Goal: Find specific page/section

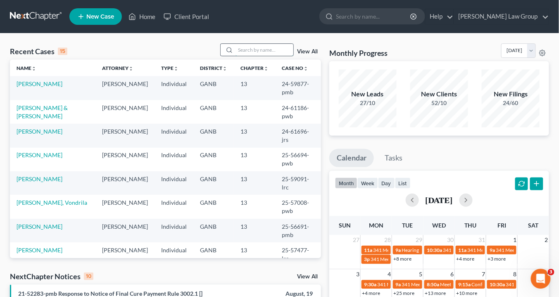
click at [241, 50] on input "search" at bounding box center [265, 50] width 58 height 12
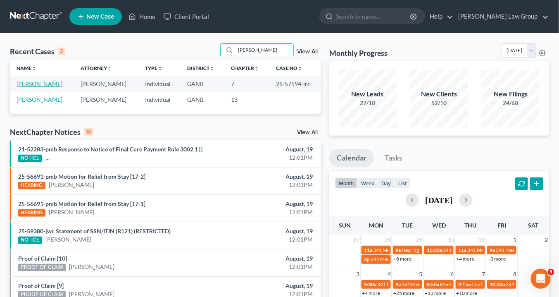
type input "[PERSON_NAME]"
click at [48, 83] on link "[PERSON_NAME]" at bounding box center [40, 83] width 46 height 7
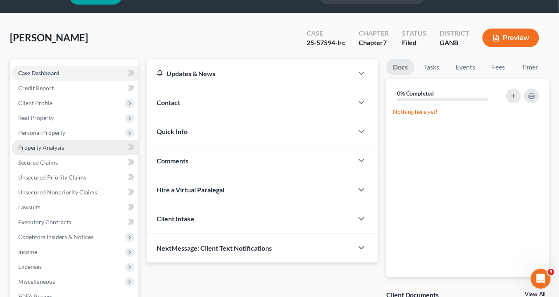
scroll to position [99, 0]
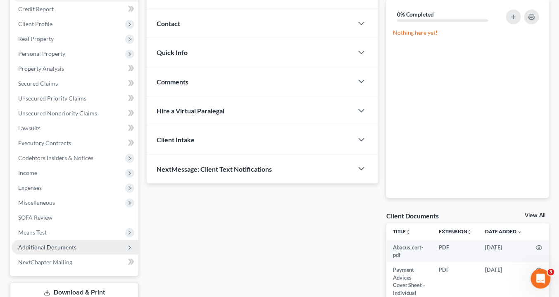
click at [58, 245] on span "Additional Documents" at bounding box center [47, 246] width 58 height 7
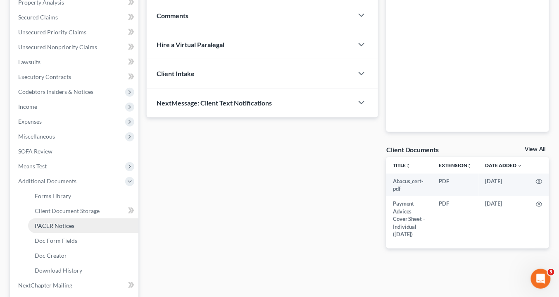
click at [54, 226] on span "PACER Notices" at bounding box center [55, 225] width 40 height 7
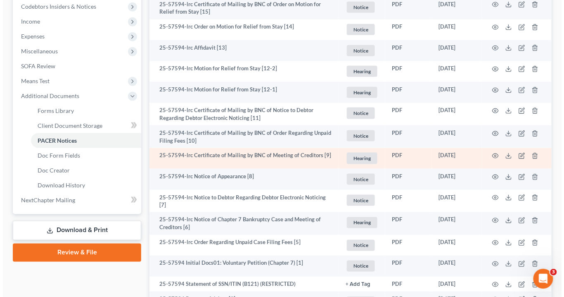
scroll to position [264, 0]
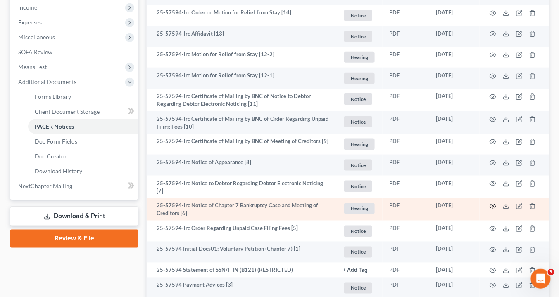
click at [490, 203] on icon "button" at bounding box center [493, 206] width 7 height 7
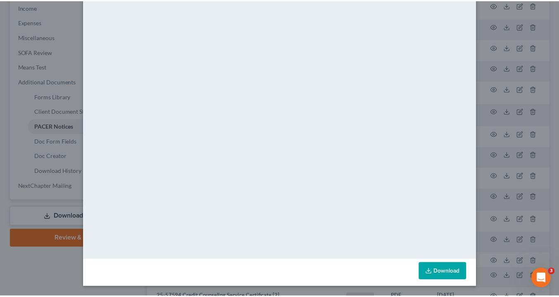
scroll to position [0, 0]
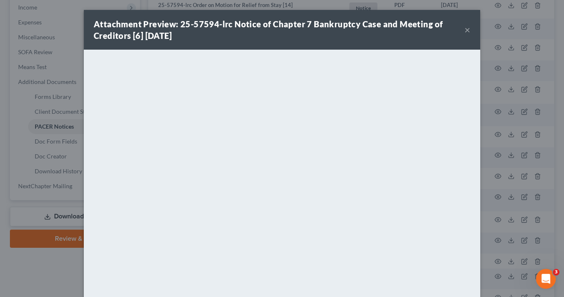
click at [465, 29] on button "×" at bounding box center [468, 30] width 6 height 10
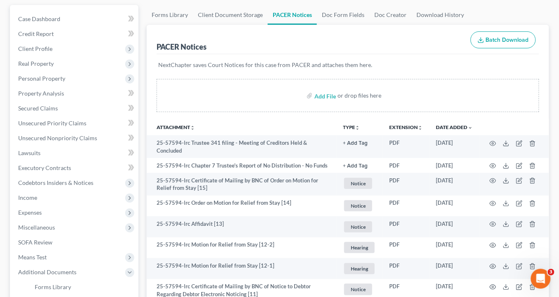
scroll to position [33, 0]
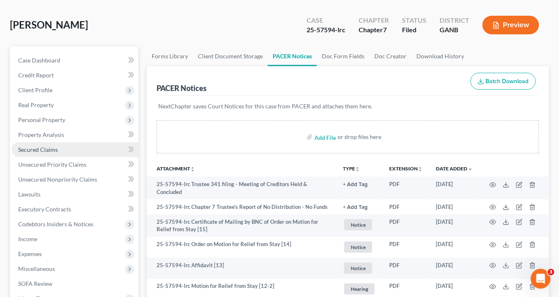
click at [51, 150] on span "Secured Claims" at bounding box center [38, 149] width 40 height 7
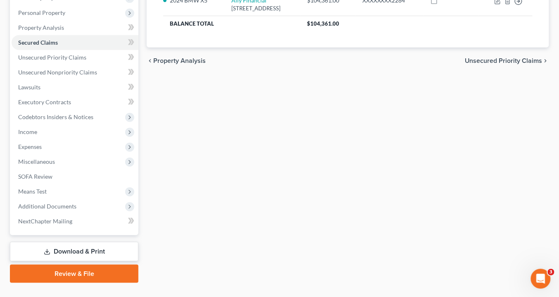
scroll to position [156, 0]
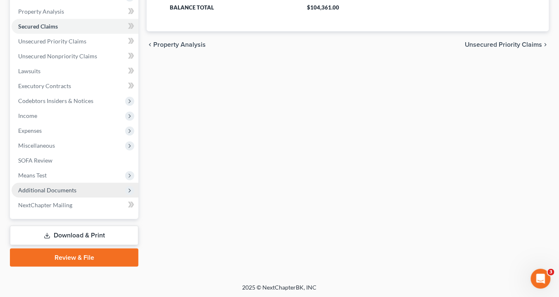
click at [54, 189] on span "Additional Documents" at bounding box center [47, 189] width 58 height 7
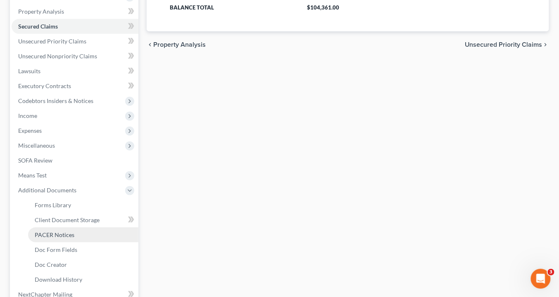
click at [67, 233] on span "PACER Notices" at bounding box center [55, 234] width 40 height 7
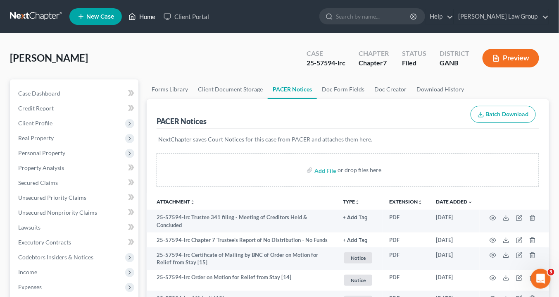
drag, startPoint x: 150, startPoint y: 17, endPoint x: 160, endPoint y: 22, distance: 11.1
click at [151, 17] on link "Home" at bounding box center [141, 16] width 35 height 15
